Goal: Information Seeking & Learning: Learn about a topic

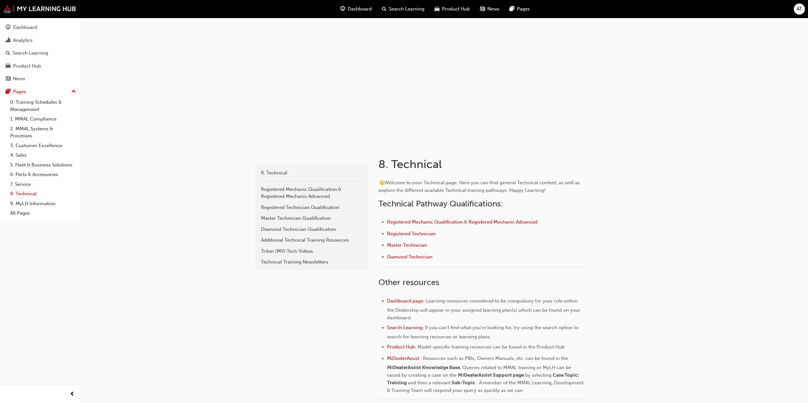
click at [24, 196] on link "8. Technical" at bounding box center [43, 194] width 71 height 10
click at [283, 251] on div "Triton (MV) Tech Videos" at bounding box center [312, 251] width 102 height 7
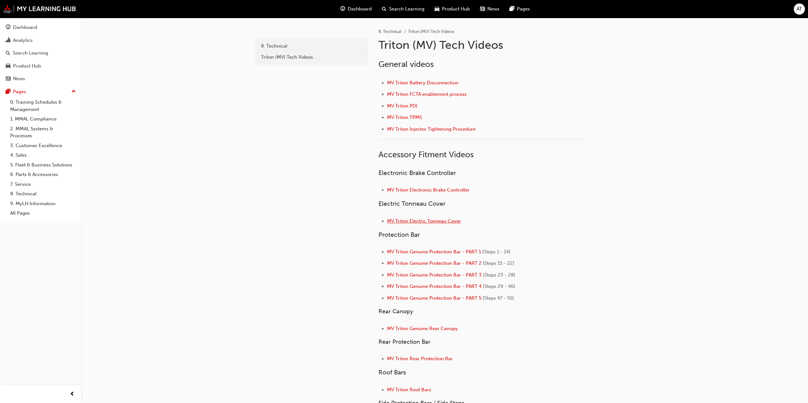
click at [416, 219] on span "MV Triton Electric Tonneau Cover" at bounding box center [424, 221] width 74 height 6
